Goal: Check status: Check status

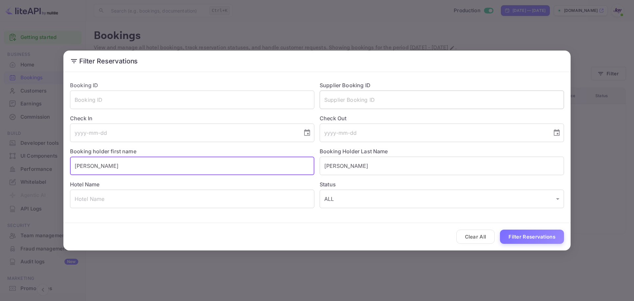
click at [384, 106] on input "text" at bounding box center [442, 99] width 244 height 18
paste input "9818066"
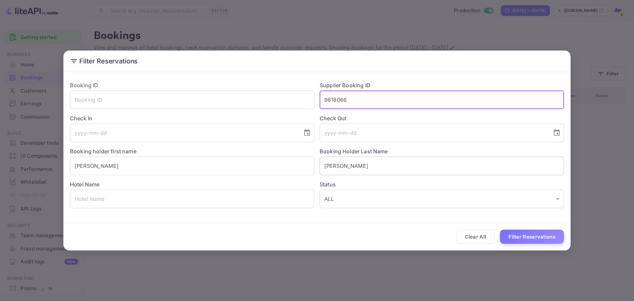
type input "9818066"
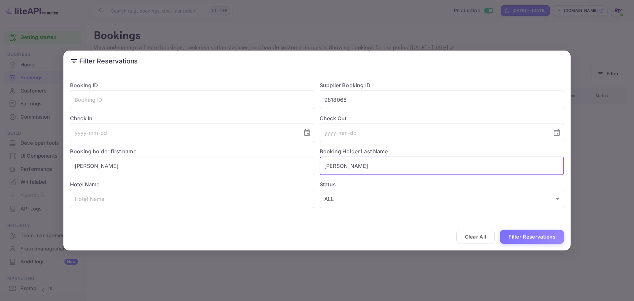
click at [341, 161] on input "[PERSON_NAME]" at bounding box center [442, 165] width 244 height 18
click at [162, 172] on input "[PERSON_NAME]" at bounding box center [192, 165] width 244 height 18
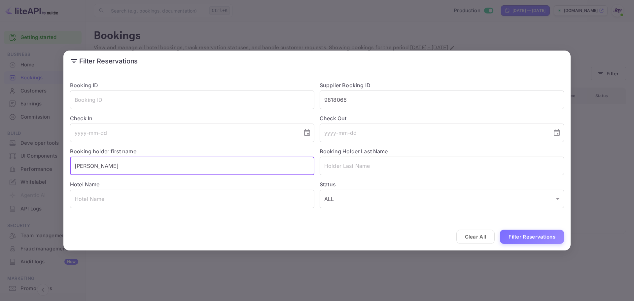
click at [162, 172] on input "[PERSON_NAME]" at bounding box center [192, 165] width 244 height 18
drag, startPoint x: 523, startPoint y: 232, endPoint x: 527, endPoint y: 236, distance: 5.6
click at [527, 236] on button "Filter Reservations" at bounding box center [532, 236] width 64 height 14
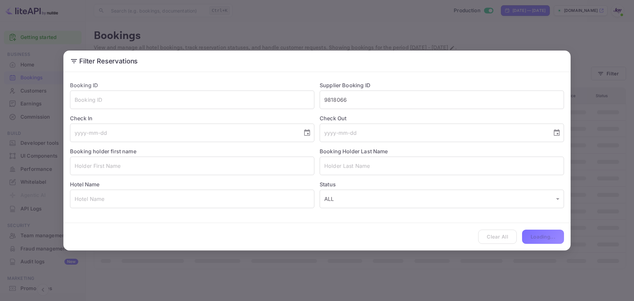
click at [527, 236] on div "Clear All Loading..." at bounding box center [316, 236] width 507 height 27
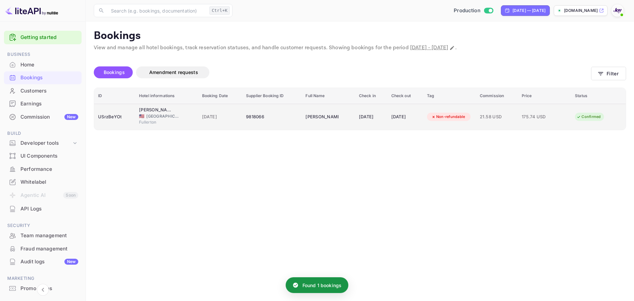
click at [305, 121] on div "[PERSON_NAME]" at bounding box center [321, 117] width 33 height 11
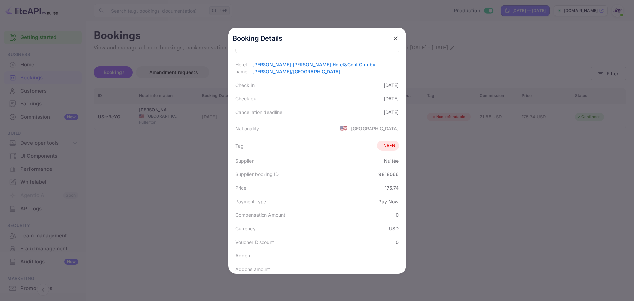
scroll to position [198, 0]
